Goal: Leave review/rating: Leave review/rating

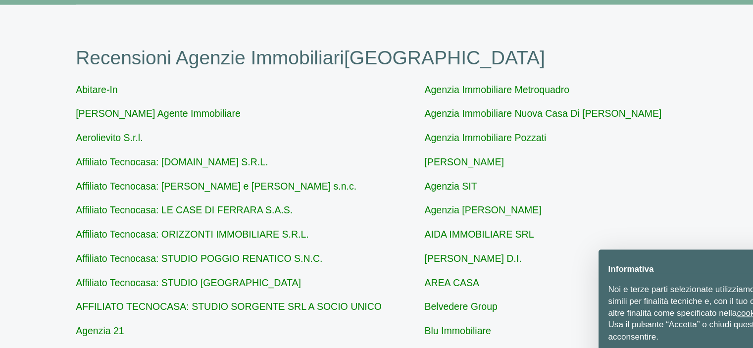
scroll to position [51, 0]
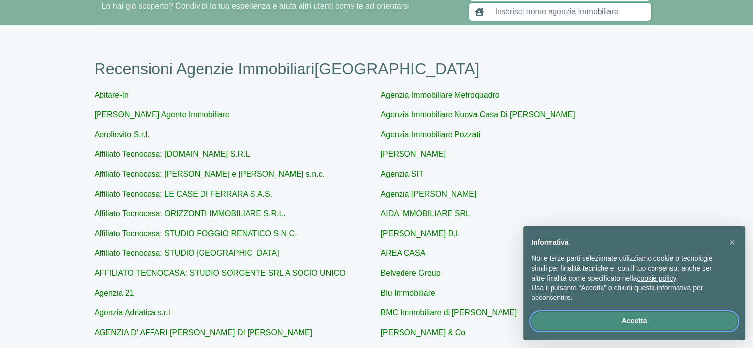
click at [634, 326] on button "Accetta" at bounding box center [634, 321] width 206 height 18
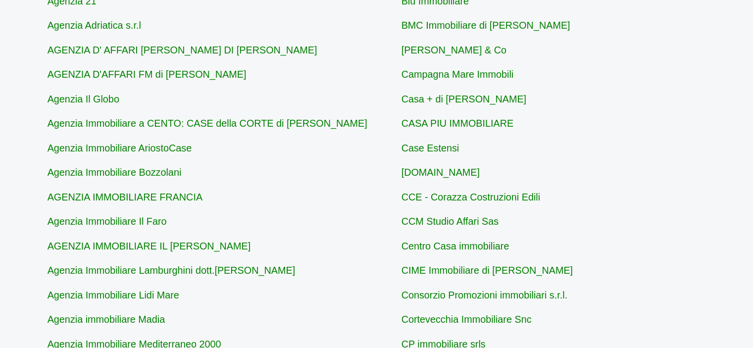
scroll to position [279, 0]
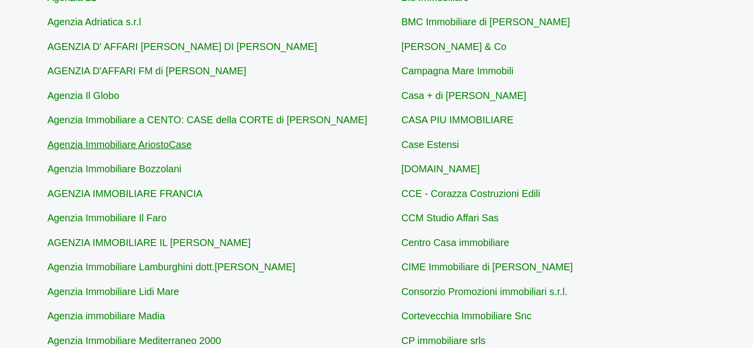
click at [190, 186] on link "Agenzia Immobiliare AriostoCase" at bounding box center [153, 183] width 117 height 8
type input "Agenzia Immobiliare AriostoCase"
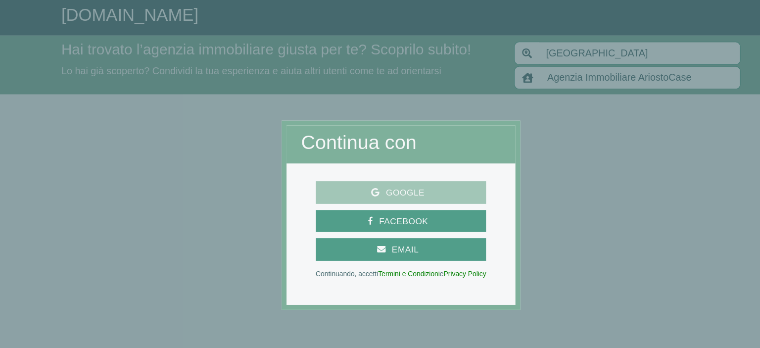
click at [394, 157] on span "Google" at bounding box center [383, 155] width 41 height 12
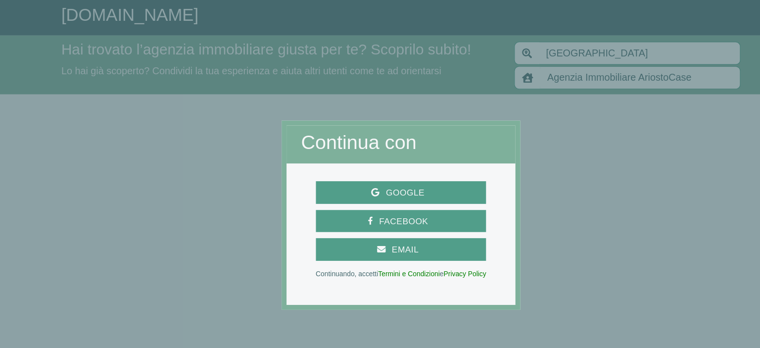
click at [181, 114] on div at bounding box center [142, 174] width 284 height 348
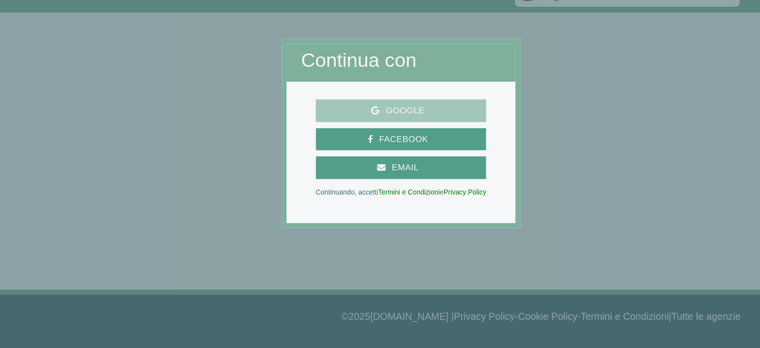
click at [350, 156] on span "Google" at bounding box center [380, 155] width 130 height 12
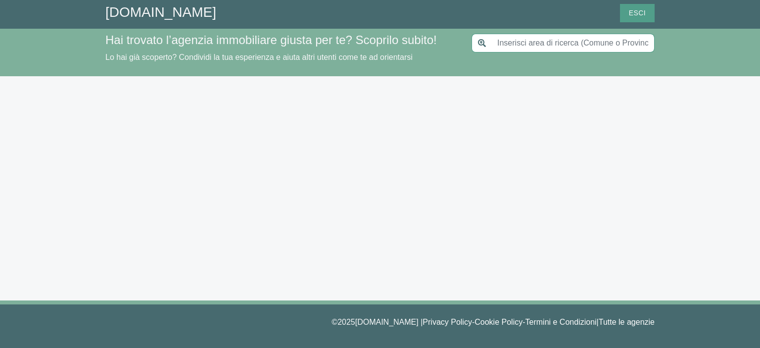
type input "[GEOGRAPHIC_DATA]"
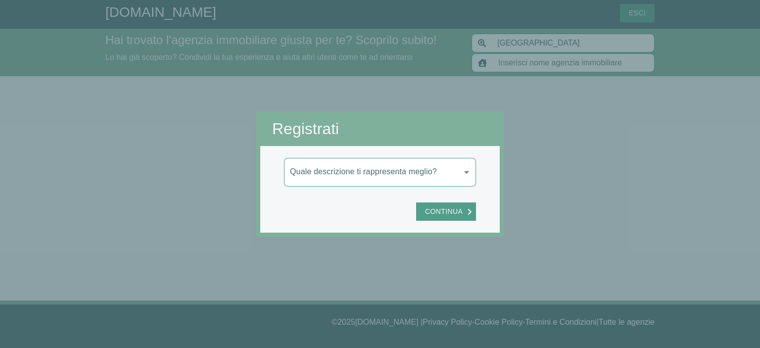
type input "Agenzia Immobiliare AriostoCase"
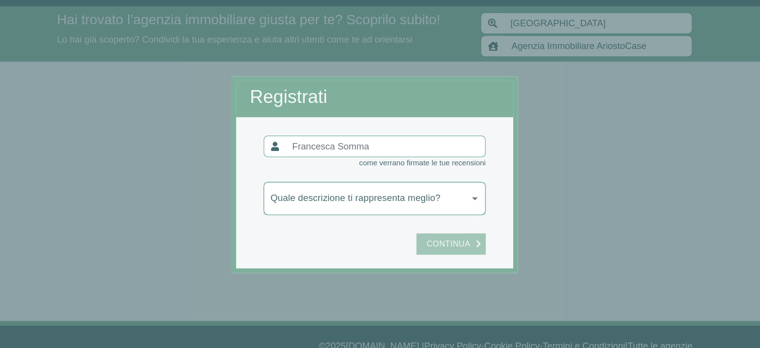
click at [433, 232] on span "Continua" at bounding box center [444, 234] width 48 height 12
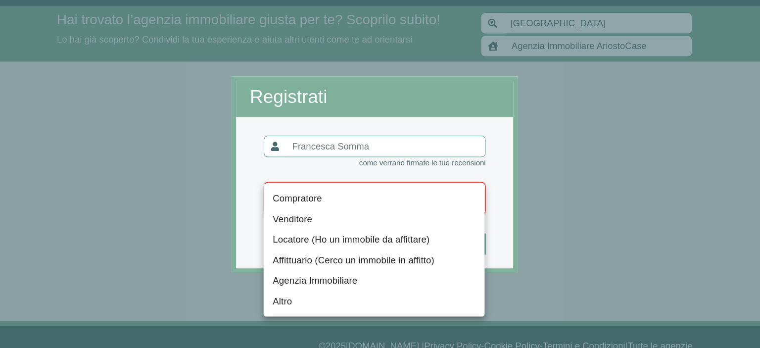
click at [421, 196] on body "[DOMAIN_NAME] [PERSON_NAME] Esci Hai trovato l’agenzia immobiliare giusta per t…" at bounding box center [380, 174] width 760 height 348
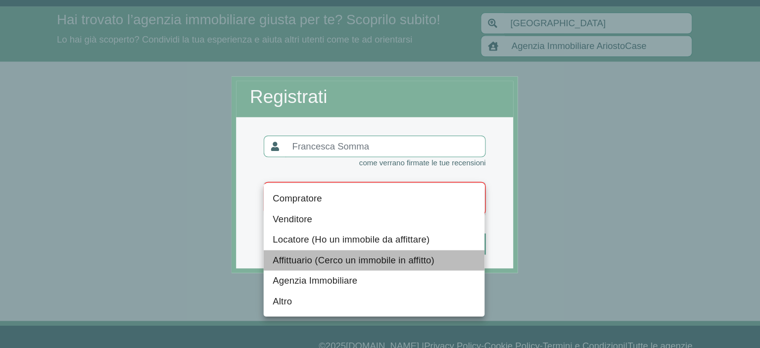
click at [365, 249] on li "Affittuario (Cerco un immobile in affitto)" at bounding box center [379, 248] width 191 height 18
type input "locatario"
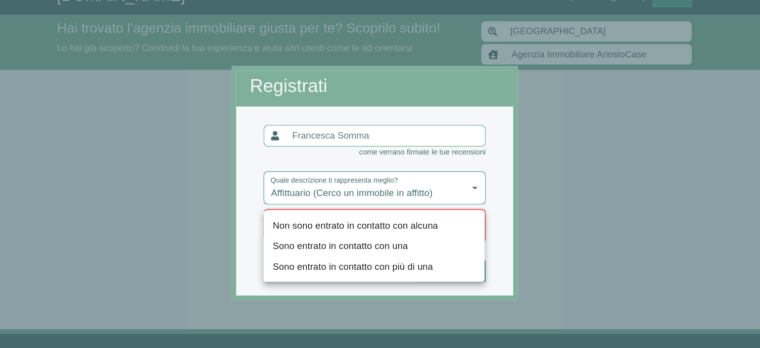
click at [400, 200] on body "GiustAgenzia.it Francesca Somma Esci Hai trovato l’agenzia immobiliare giusta p…" at bounding box center [380, 174] width 760 height 348
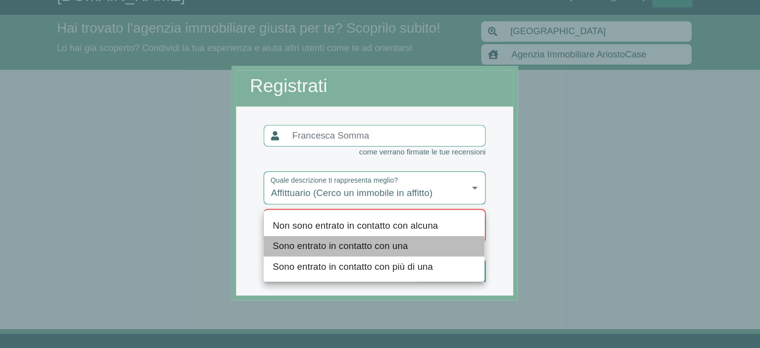
click at [377, 232] on li "Sono entrato in contatto con una" at bounding box center [379, 229] width 191 height 18
type input "una"
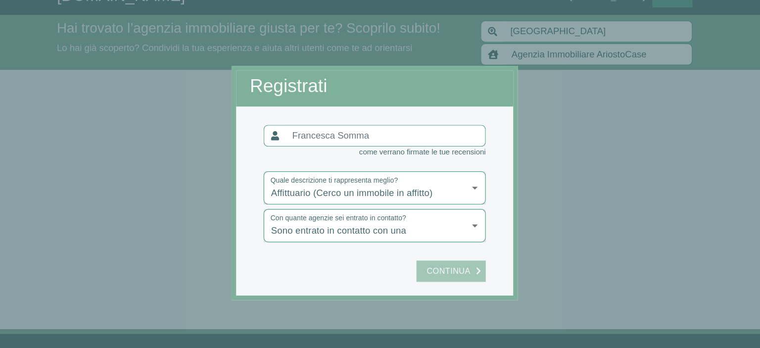
click at [430, 246] on span "Continua" at bounding box center [444, 250] width 48 height 12
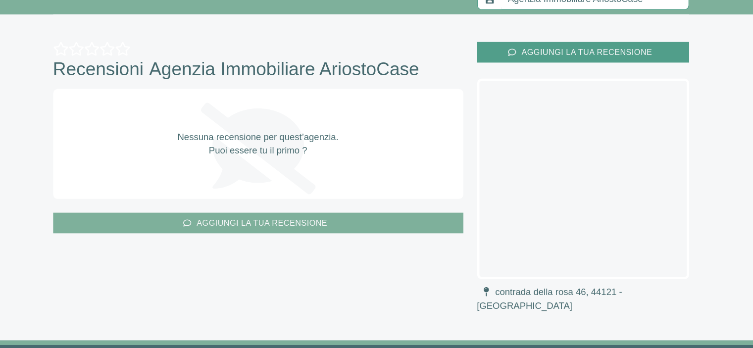
scroll to position [45, 0]
